Goal: Navigation & Orientation: Understand site structure

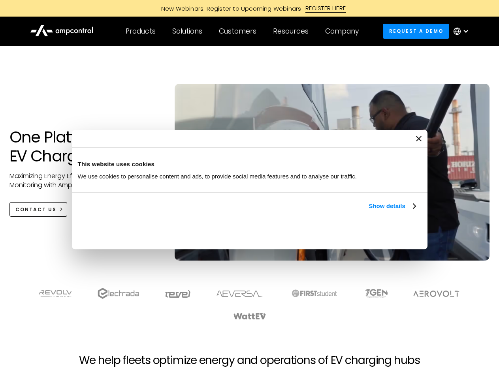
click at [369, 211] on link "Show details" at bounding box center [392, 206] width 47 height 9
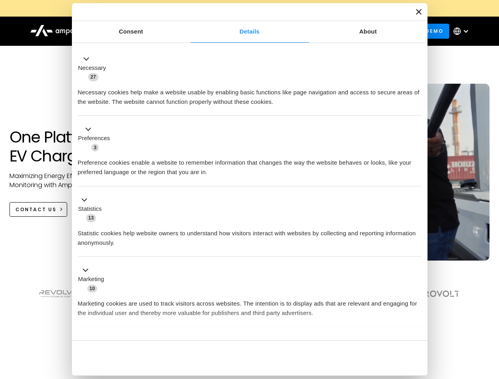
click at [417, 107] on div "Necessary cookies help make a website usable by enabling basic functions like p…" at bounding box center [250, 94] width 344 height 25
click at [491, 319] on section at bounding box center [249, 304] width 499 height 49
click at [243, 31] on div "Customers" at bounding box center [238, 31] width 38 height 9
click at [140, 31] on div "Products" at bounding box center [141, 31] width 30 height 9
click at [188, 31] on div "Solutions" at bounding box center [187, 31] width 30 height 9
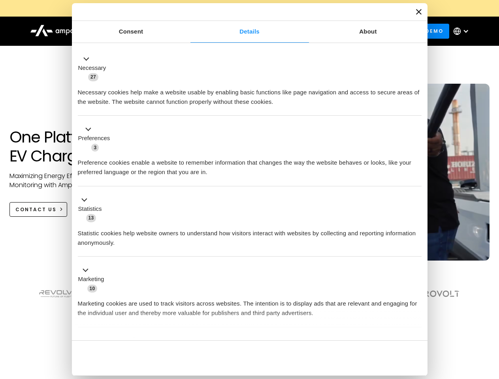
click at [239, 31] on div "Customers" at bounding box center [238, 31] width 38 height 9
click at [293, 31] on div "Resources" at bounding box center [291, 31] width 36 height 9
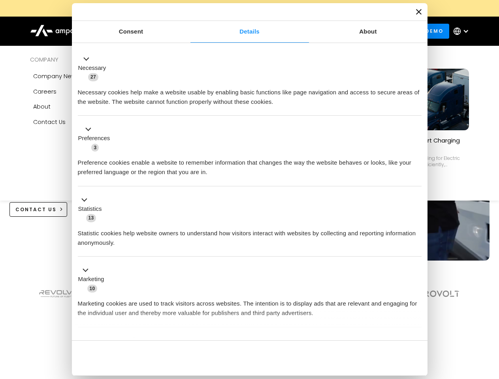
click at [345, 31] on div "Company" at bounding box center [342, 31] width 34 height 9
